Goal: Task Accomplishment & Management: Use online tool/utility

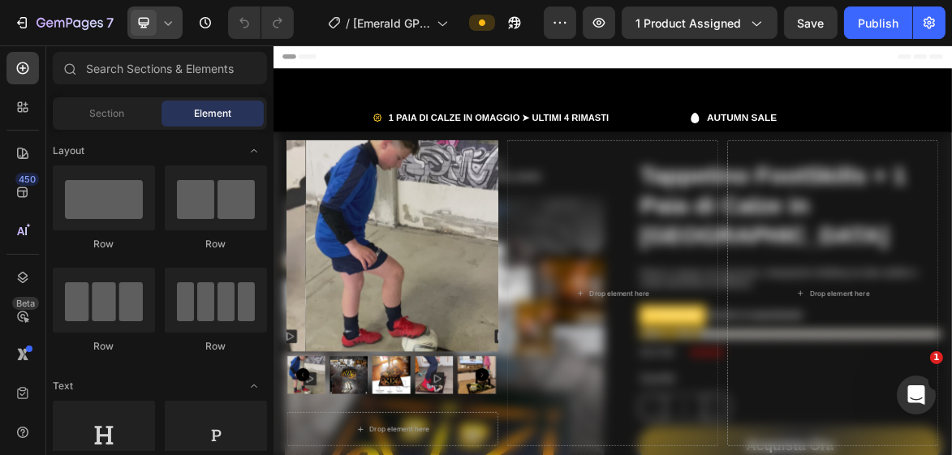
click at [172, 30] on icon at bounding box center [168, 23] width 16 height 16
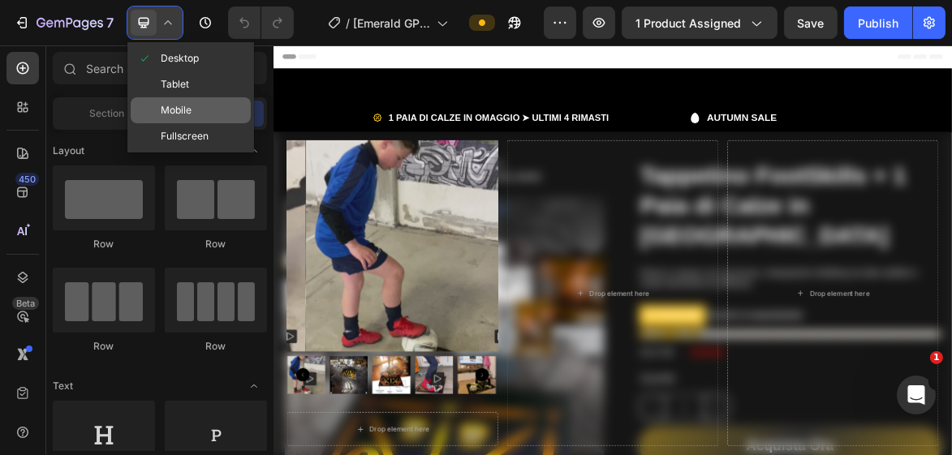
click at [177, 109] on span "Mobile" at bounding box center [176, 110] width 31 height 16
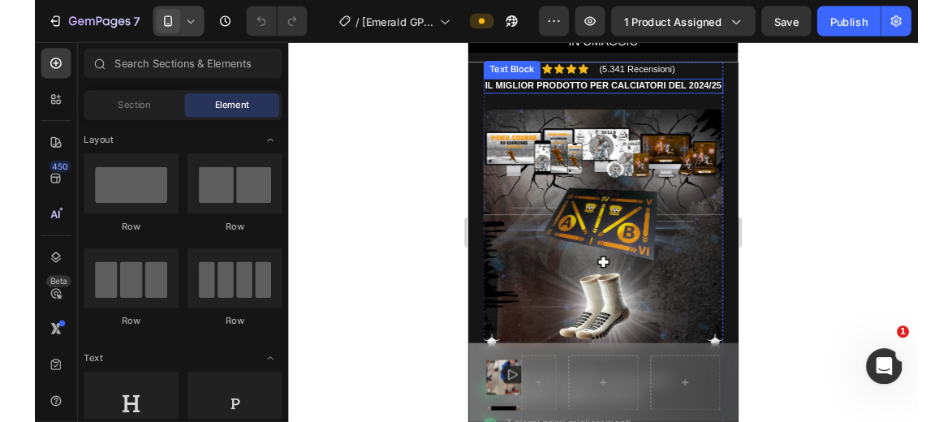
scroll to position [130, 0]
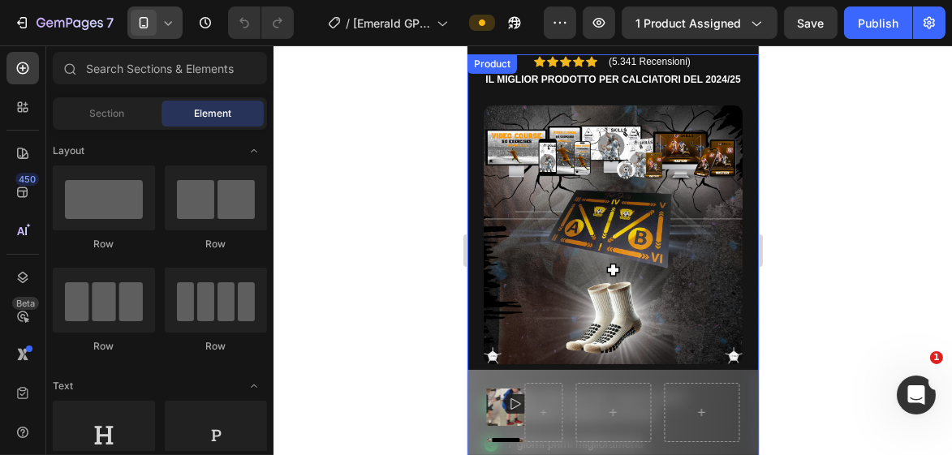
click at [171, 22] on icon at bounding box center [168, 23] width 16 height 16
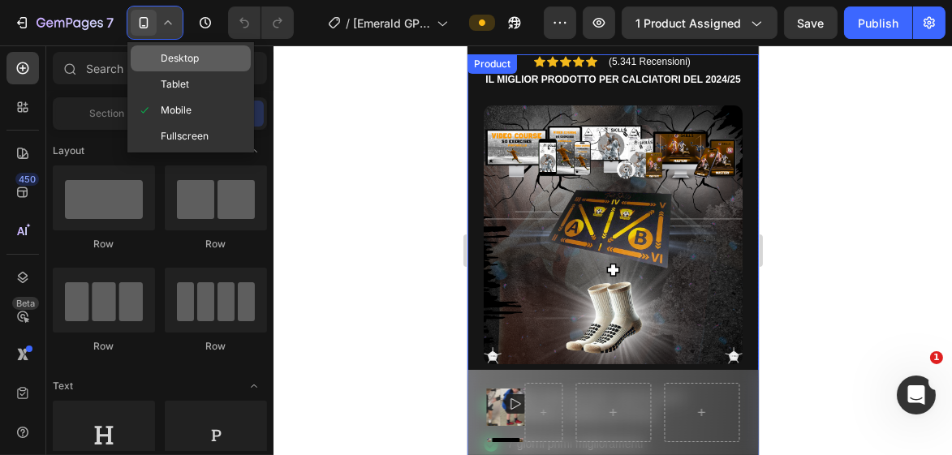
click at [178, 54] on span "Desktop" at bounding box center [180, 58] width 38 height 16
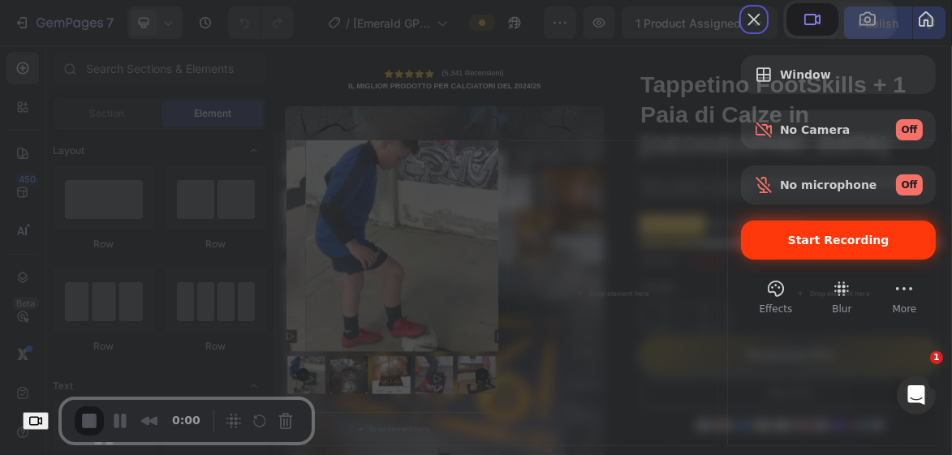
click at [768, 247] on span "Start Recording" at bounding box center [838, 240] width 169 height 13
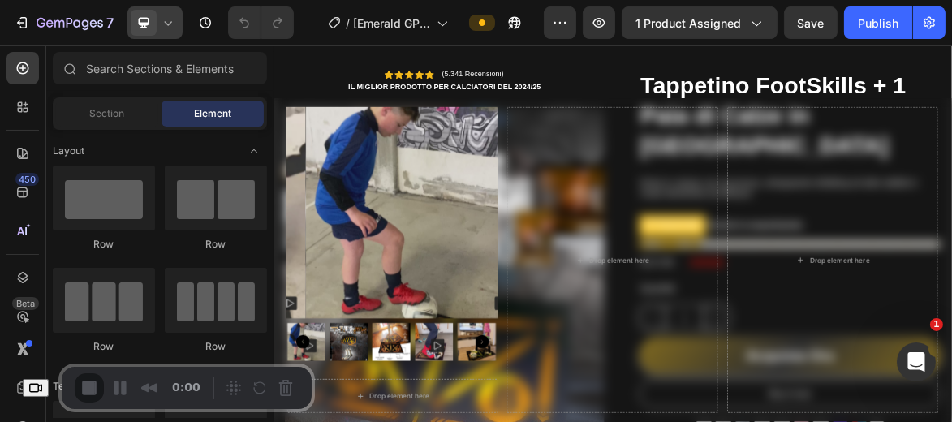
drag, startPoint x: 433, startPoint y: 294, endPoint x: 342, endPoint y: 156, distance: 165.6
click at [433, 294] on img at bounding box center [470, 285] width 303 height 303
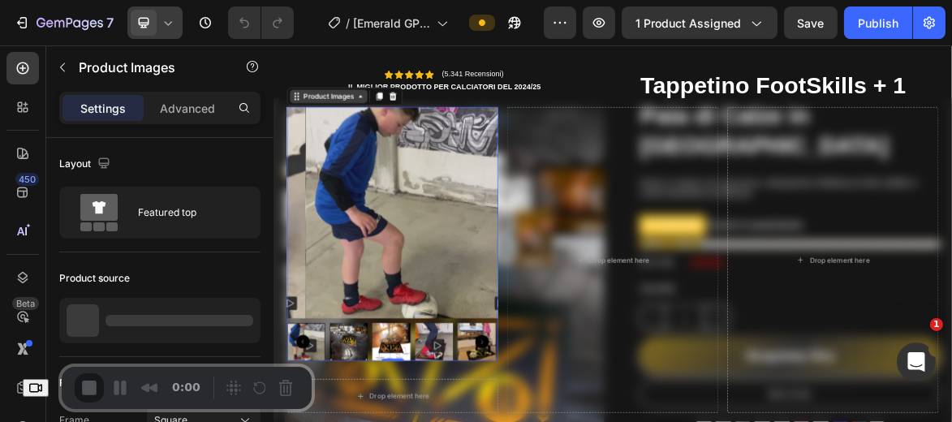
click at [338, 126] on div "Product Images" at bounding box center [351, 118] width 79 height 15
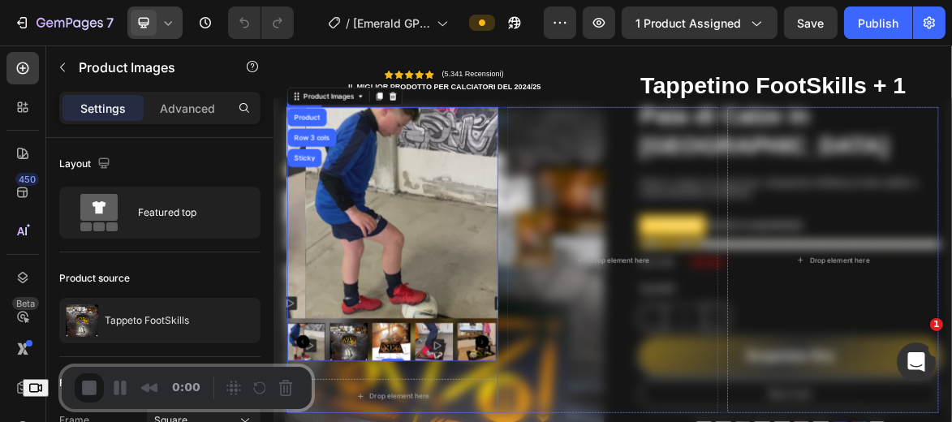
click at [449, 454] on div "Product Images Product Row 3 cols Sticky 0 Drop element here Product" at bounding box center [443, 353] width 303 height 439
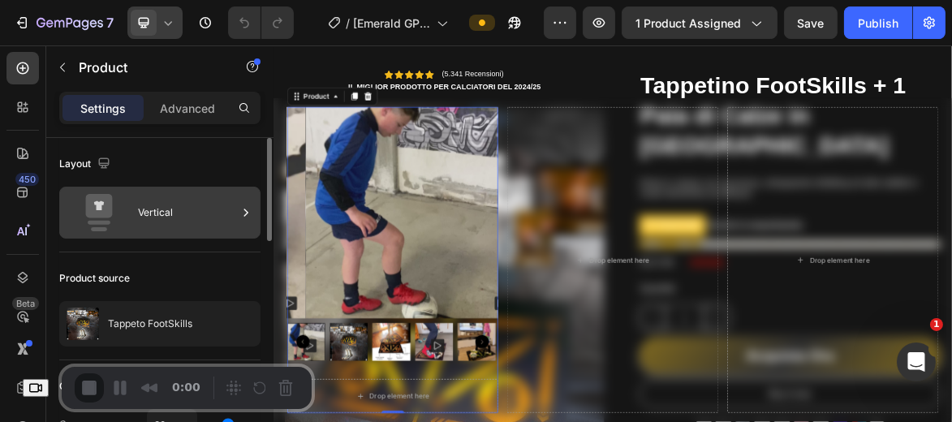
click at [212, 214] on div "Vertical" at bounding box center [187, 212] width 99 height 37
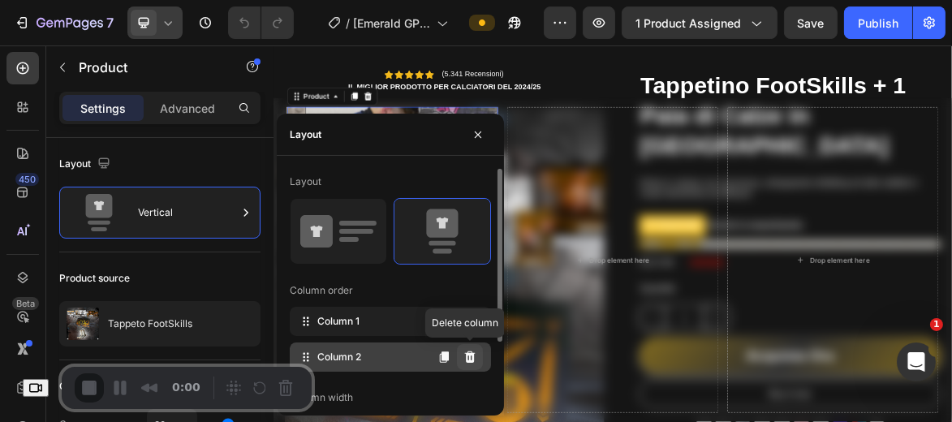
click at [469, 351] on icon at bounding box center [469, 357] width 13 height 13
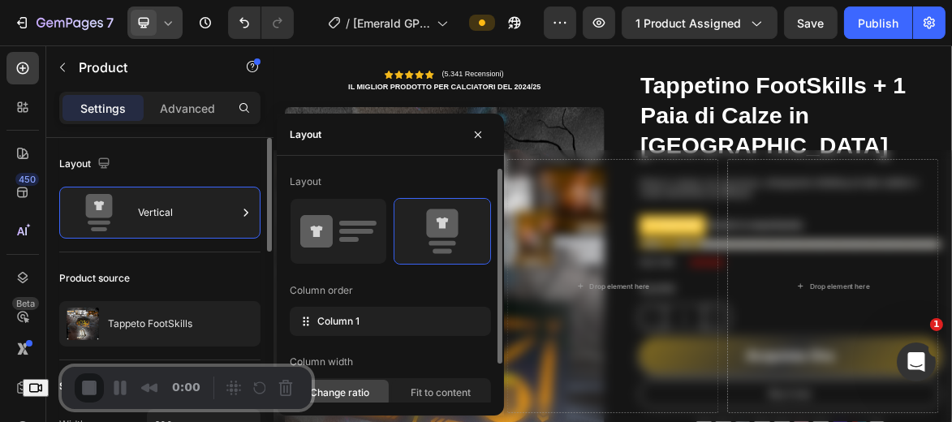
click at [226, 159] on div "Layout" at bounding box center [159, 164] width 201 height 26
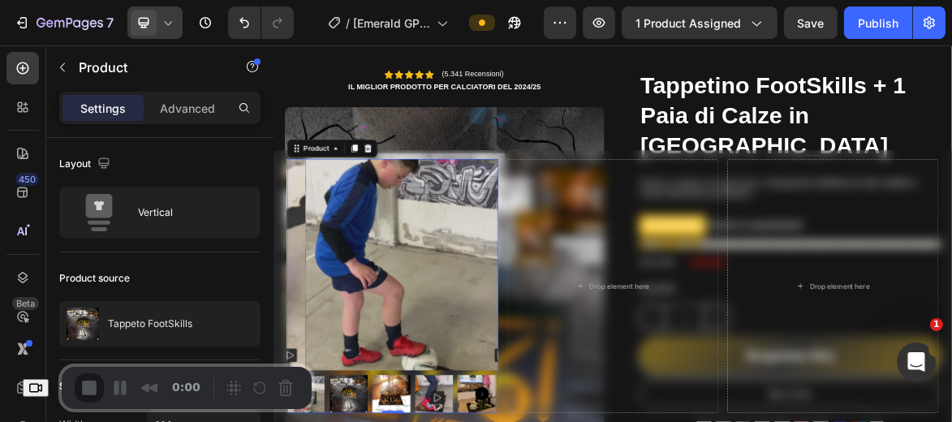
click at [166, 22] on icon at bounding box center [168, 23] width 16 height 16
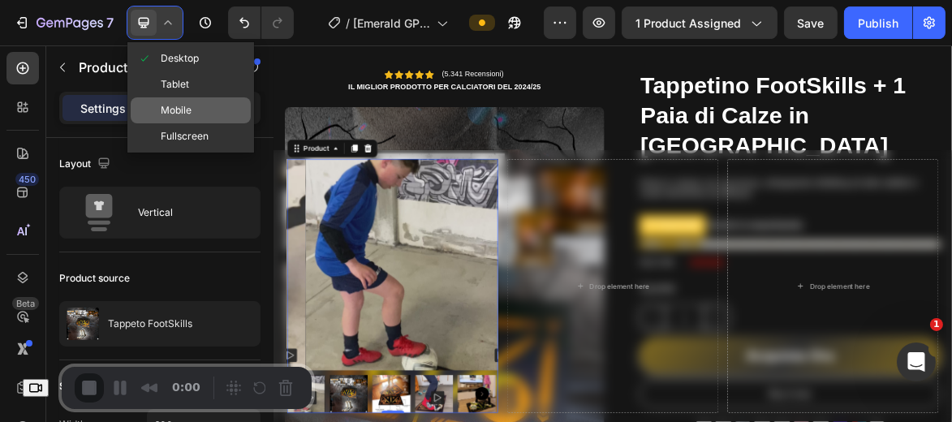
click at [182, 105] on span "Mobile" at bounding box center [176, 110] width 31 height 16
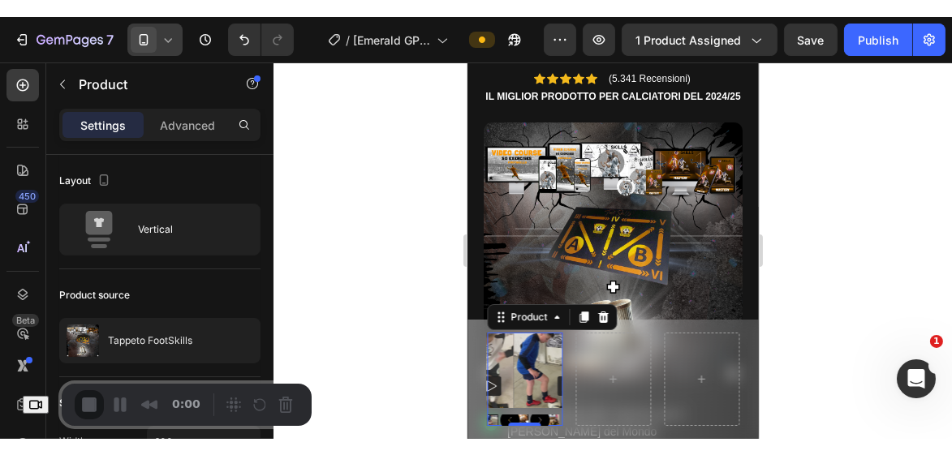
scroll to position [346, 0]
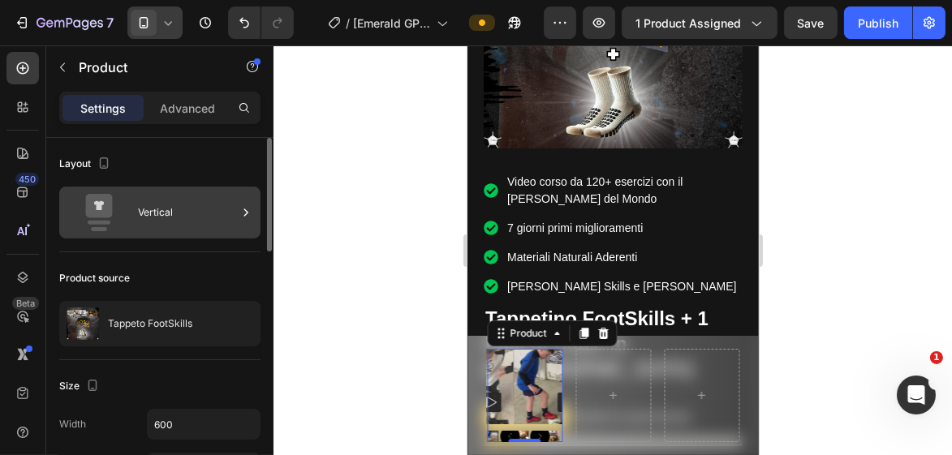
click at [209, 210] on div "Vertical" at bounding box center [187, 212] width 99 height 37
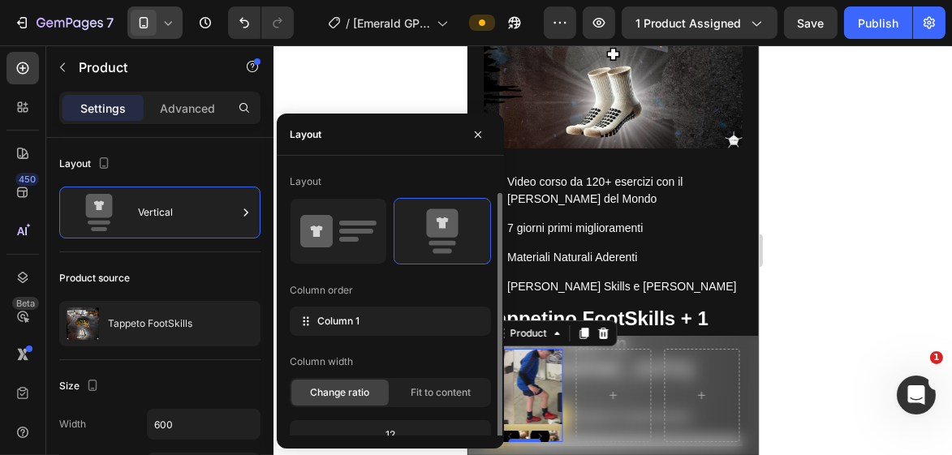
scroll to position [12, 0]
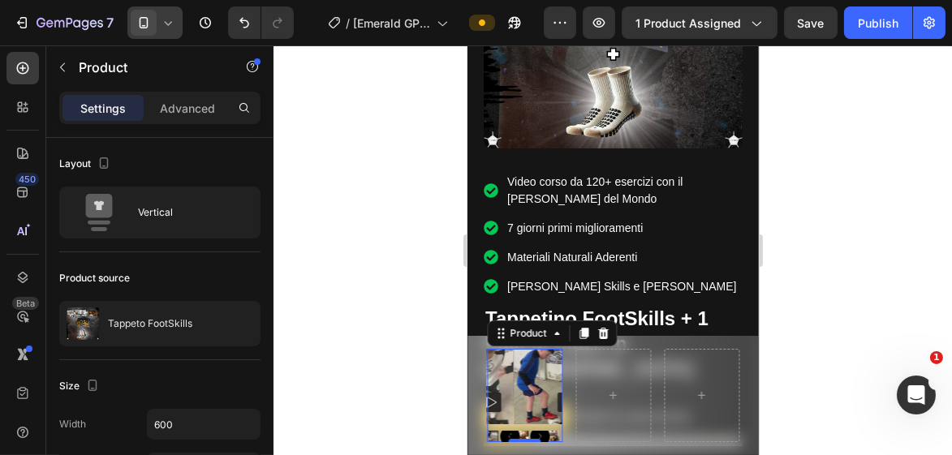
click at [346, 90] on div at bounding box center [612, 250] width 678 height 410
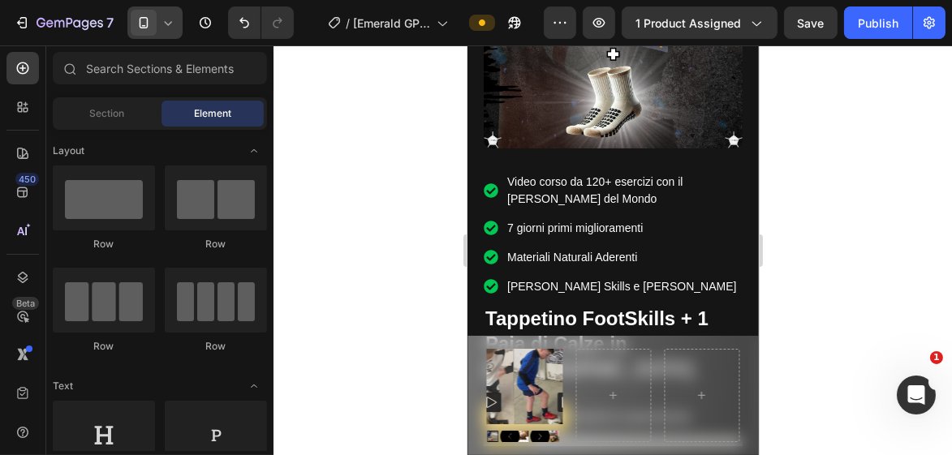
click at [144, 18] on icon at bounding box center [144, 22] width 9 height 11
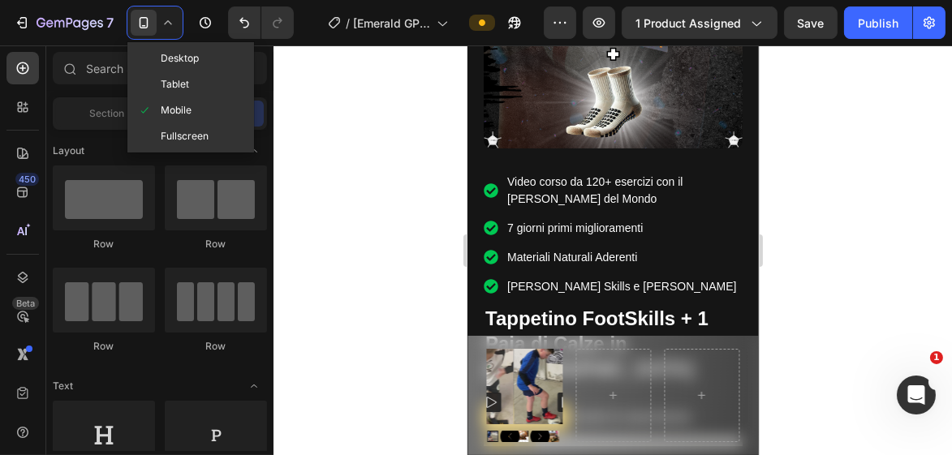
click at [339, 168] on div at bounding box center [612, 250] width 678 height 410
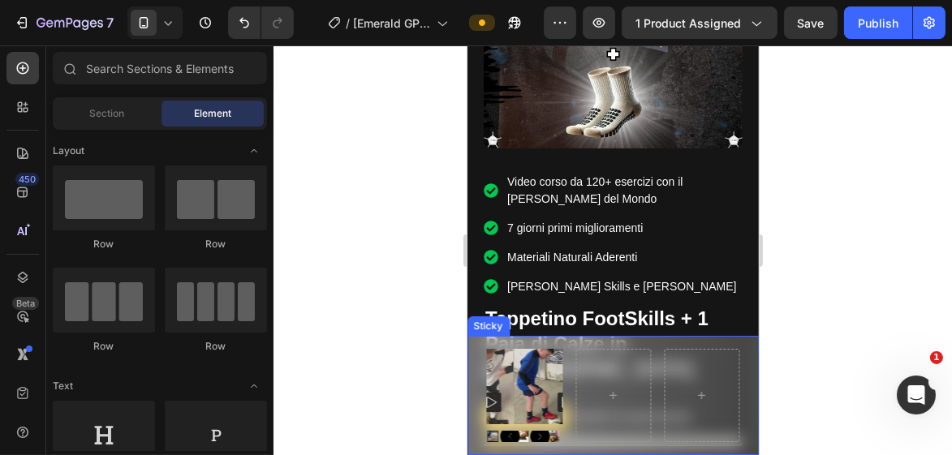
click at [477, 364] on div "Product Images Product Row Sticky" at bounding box center [612, 395] width 291 height 119
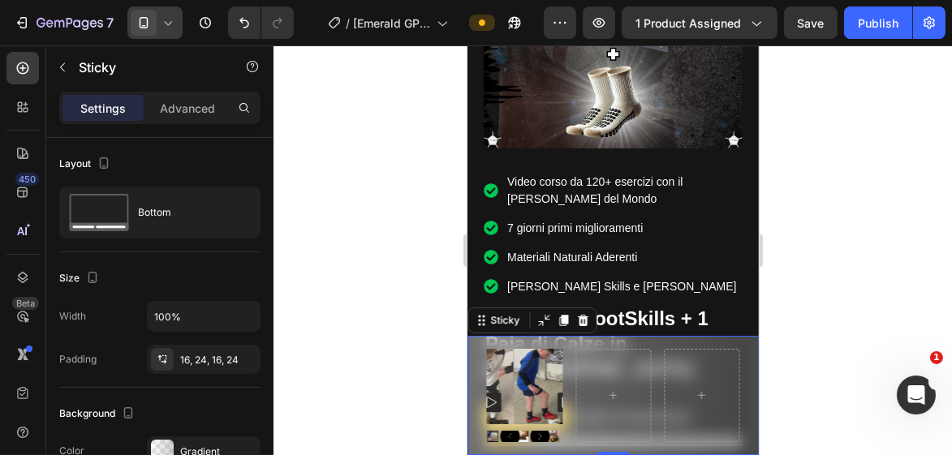
click at [155, 28] on span at bounding box center [144, 23] width 26 height 26
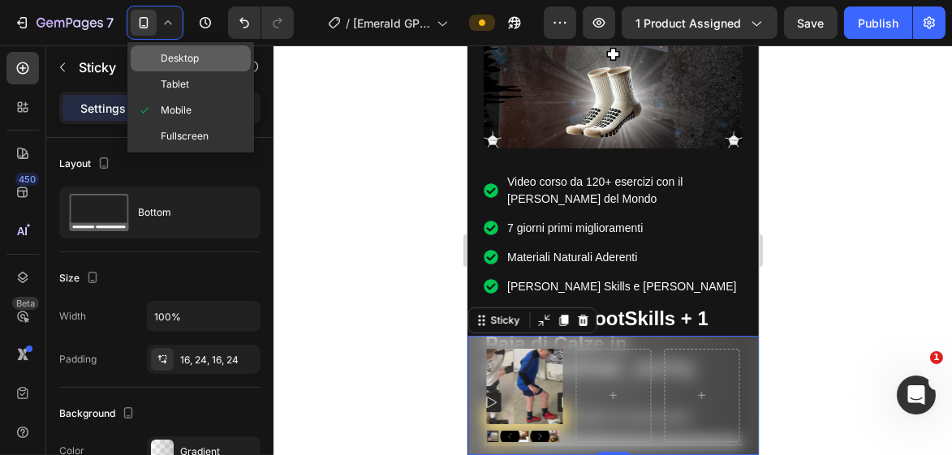
click at [163, 62] on span "Desktop" at bounding box center [180, 58] width 38 height 16
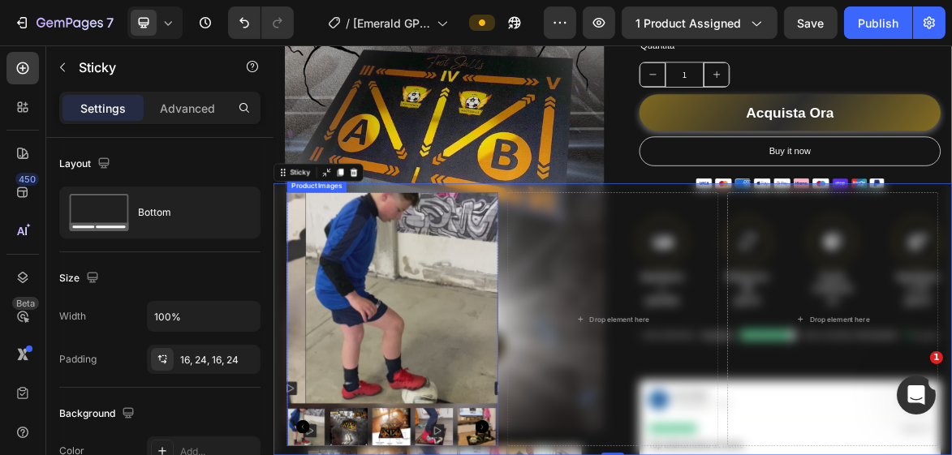
scroll to position [491, 0]
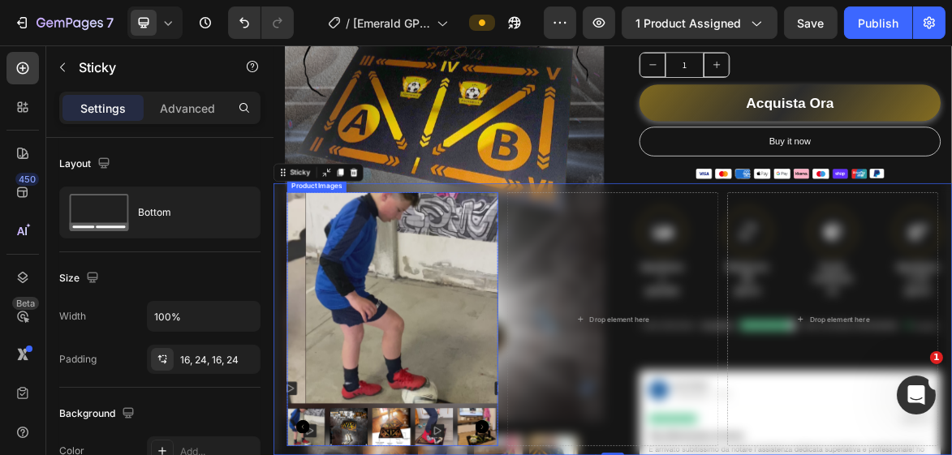
click at [372, 302] on img at bounding box center [470, 407] width 303 height 303
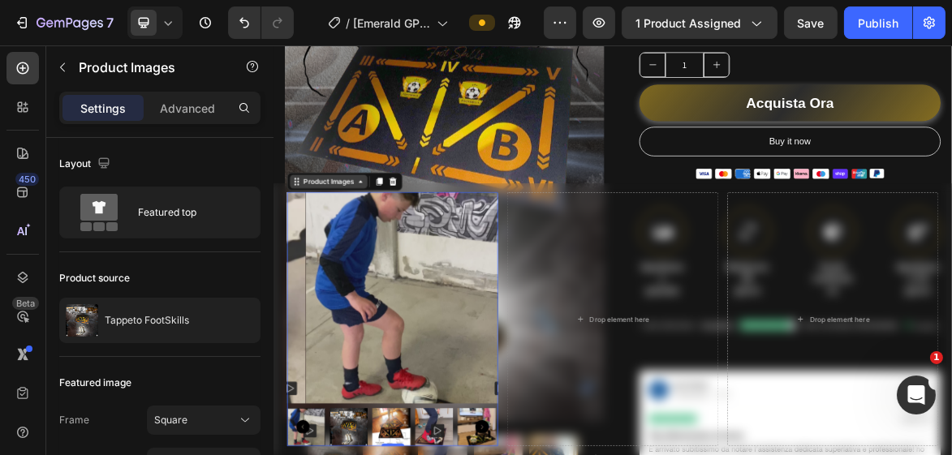
click at [344, 248] on div "Product Images" at bounding box center [351, 241] width 79 height 15
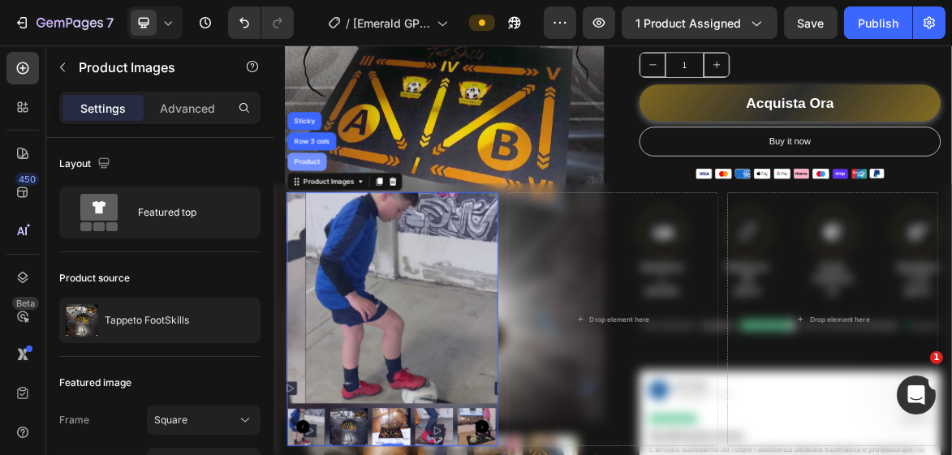
click at [332, 211] on div "Product" at bounding box center [320, 213] width 43 height 10
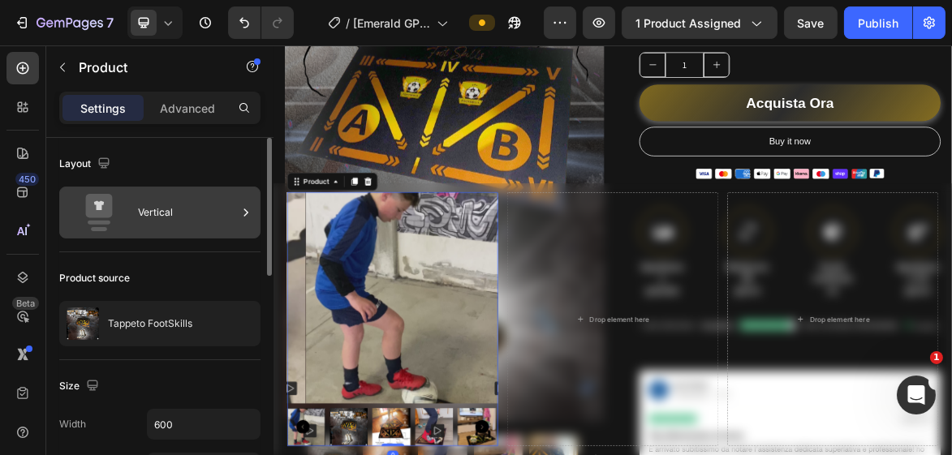
click at [242, 200] on div at bounding box center [246, 213] width 16 height 52
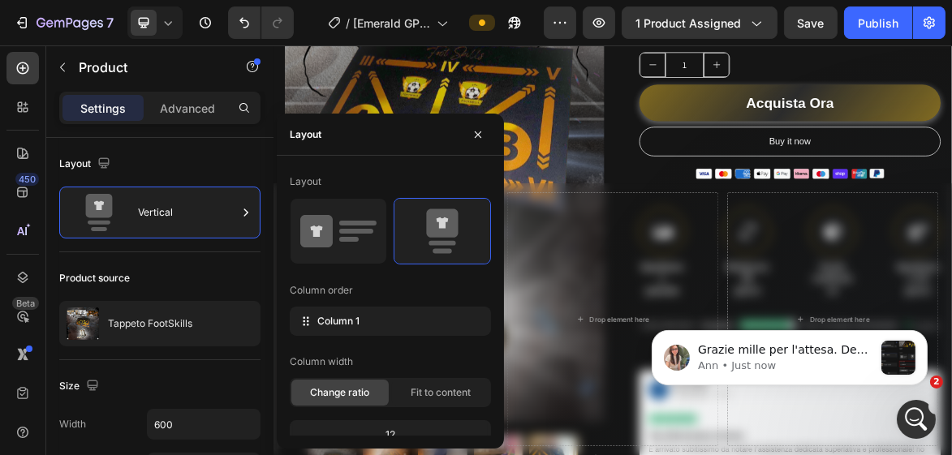
scroll to position [0, 0]
